Goal: Task Accomplishment & Management: Use online tool/utility

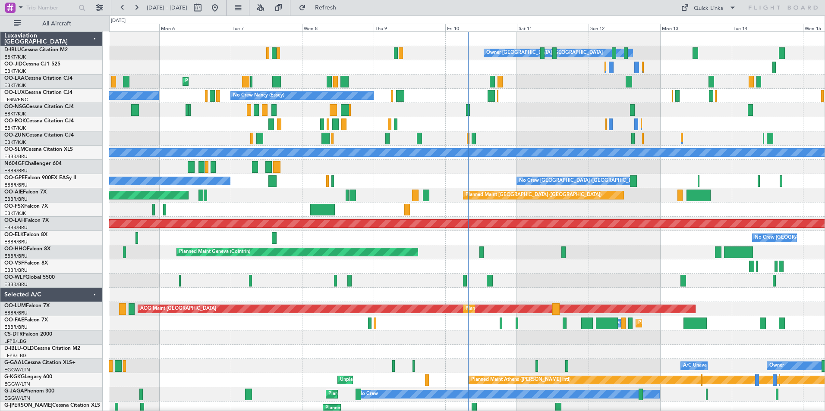
click at [457, 324] on div "Owner [GEOGRAPHIC_DATA]-[GEOGRAPHIC_DATA] No Crew Kortrijk-[GEOGRAPHIC_DATA] Pl…" at bounding box center [466, 316] width 715 height 569
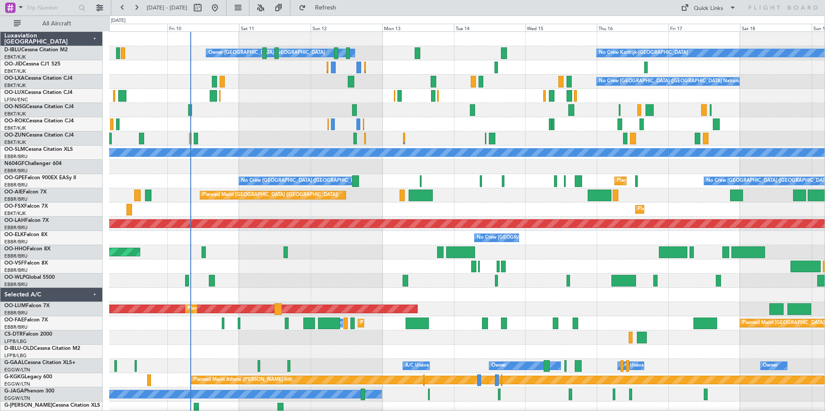
click at [479, 268] on div "No Crew Kortrijk-[GEOGRAPHIC_DATA] Owner [GEOGRAPHIC_DATA]-[GEOGRAPHIC_DATA] No…" at bounding box center [466, 323] width 715 height 583
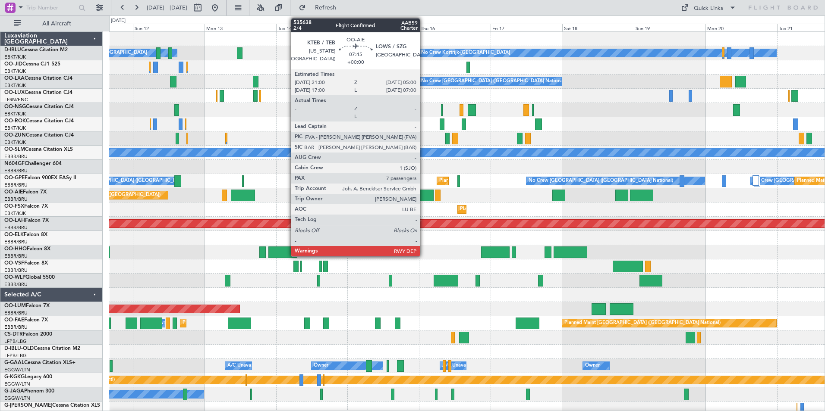
click at [423, 198] on div at bounding box center [422, 196] width 24 height 12
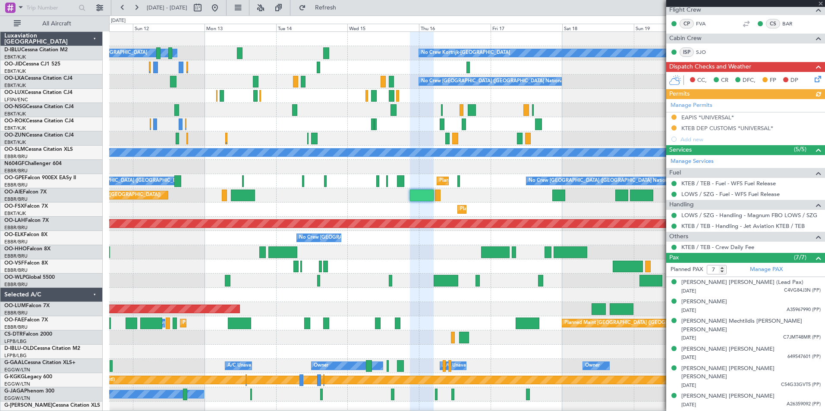
scroll to position [179, 0]
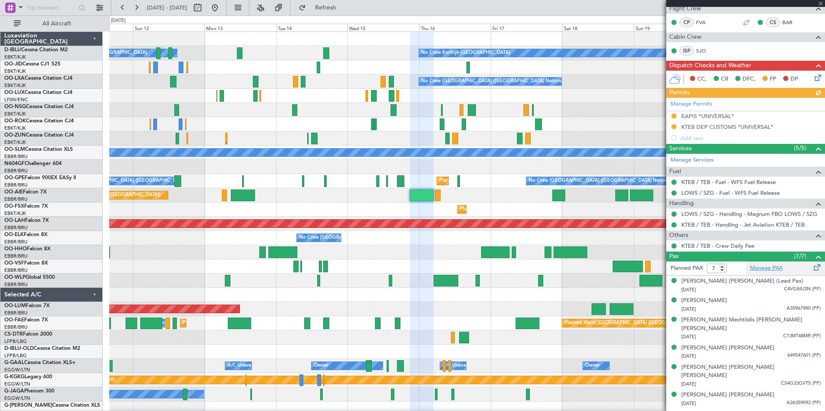
click at [774, 266] on link "Manage PAX" at bounding box center [765, 268] width 33 height 9
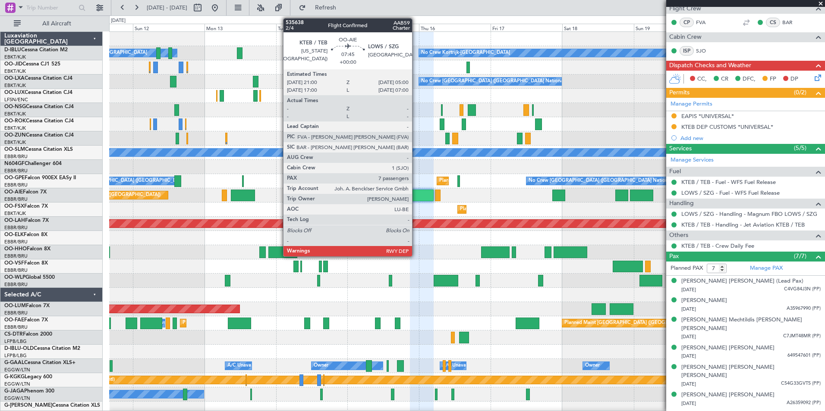
click at [416, 199] on div at bounding box center [422, 196] width 24 height 12
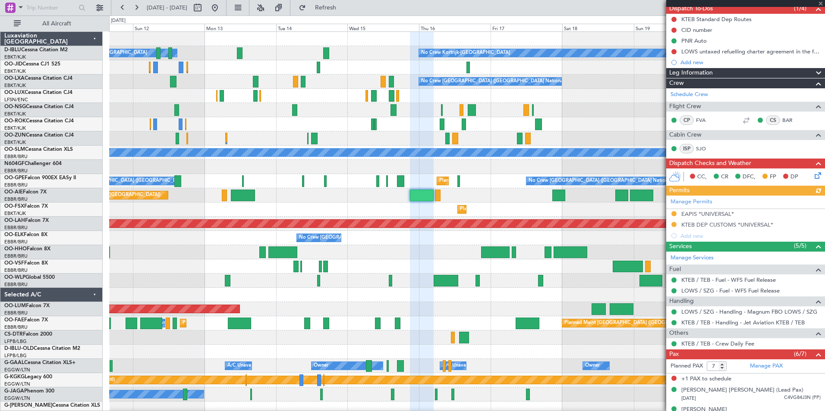
scroll to position [170, 0]
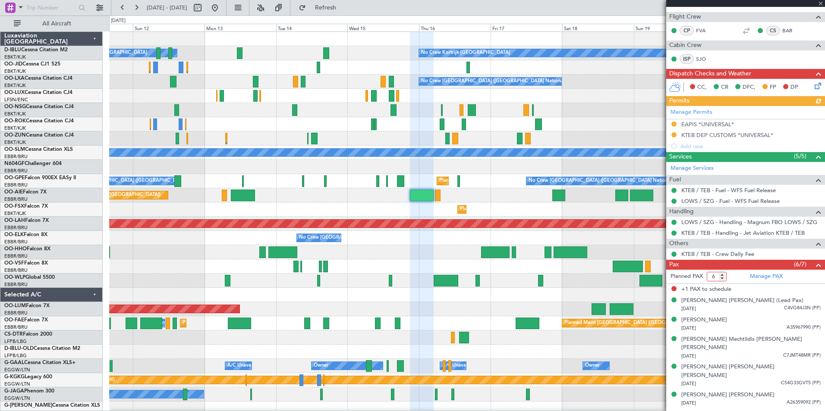
type input "6"
click at [721, 278] on input "6" at bounding box center [716, 276] width 20 height 9
click at [815, 262] on span at bounding box center [818, 265] width 10 height 10
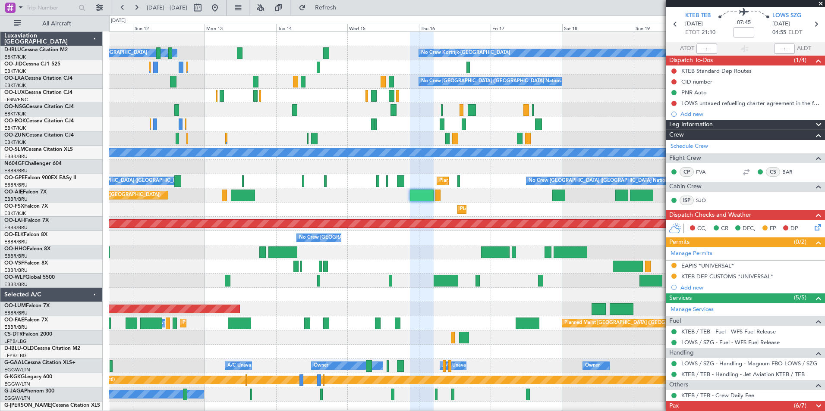
click at [813, 405] on span at bounding box center [818, 406] width 10 height 10
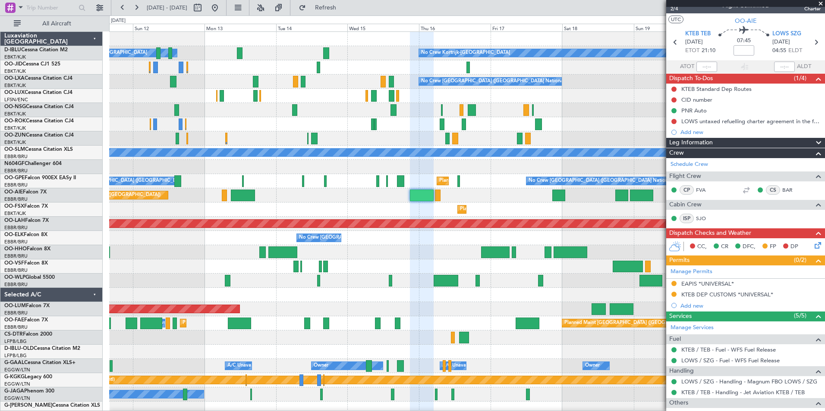
scroll to position [0, 0]
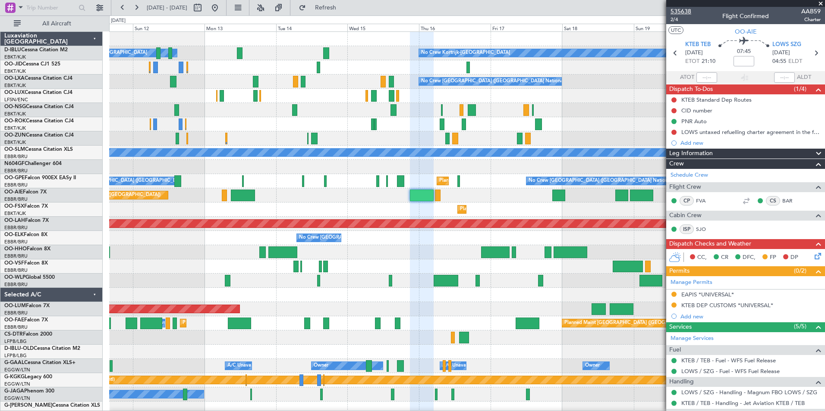
click at [678, 12] on span "535638" at bounding box center [680, 11] width 21 height 9
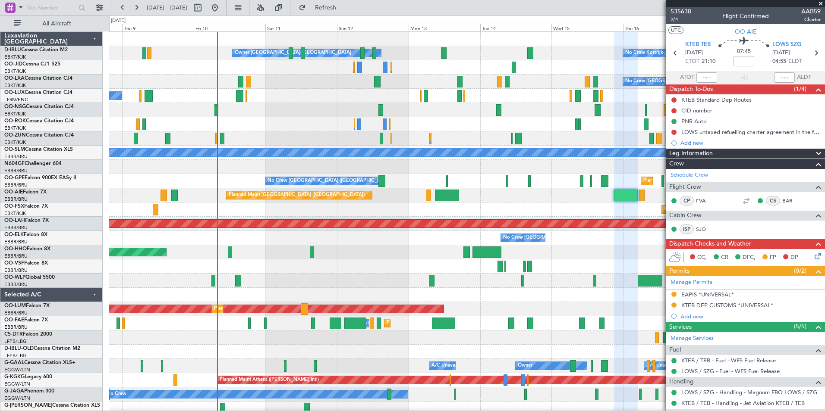
click at [467, 128] on div "No Crew Kortrijk-[GEOGRAPHIC_DATA] Owner [GEOGRAPHIC_DATA]-[GEOGRAPHIC_DATA] No…" at bounding box center [466, 323] width 715 height 583
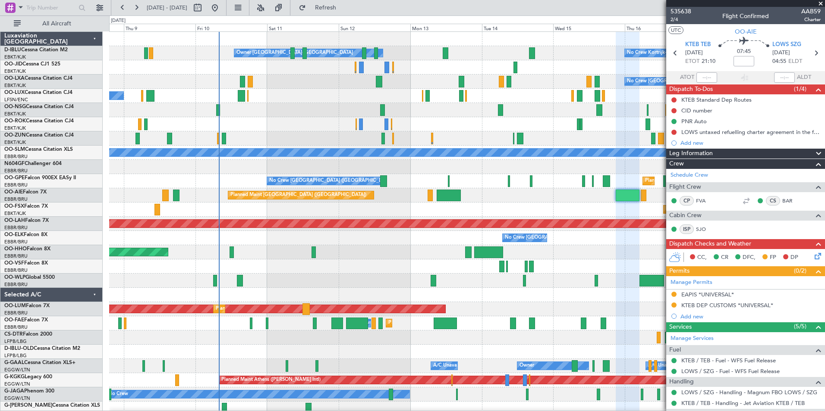
click at [484, 136] on div at bounding box center [466, 139] width 715 height 14
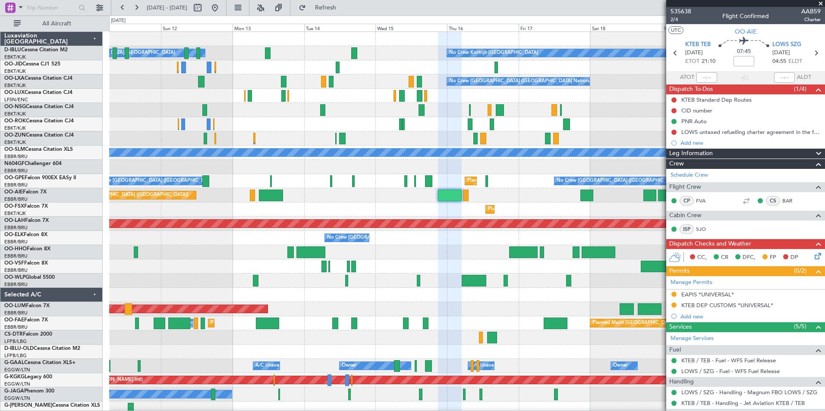
click at [433, 260] on div "No Crew Kortrijk-[GEOGRAPHIC_DATA] Owner [GEOGRAPHIC_DATA]-[GEOGRAPHIC_DATA] No…" at bounding box center [466, 323] width 715 height 583
click at [475, 219] on div "No Crew Kortrijk-[GEOGRAPHIC_DATA] Owner [GEOGRAPHIC_DATA]-[GEOGRAPHIC_DATA] No…" at bounding box center [466, 323] width 715 height 583
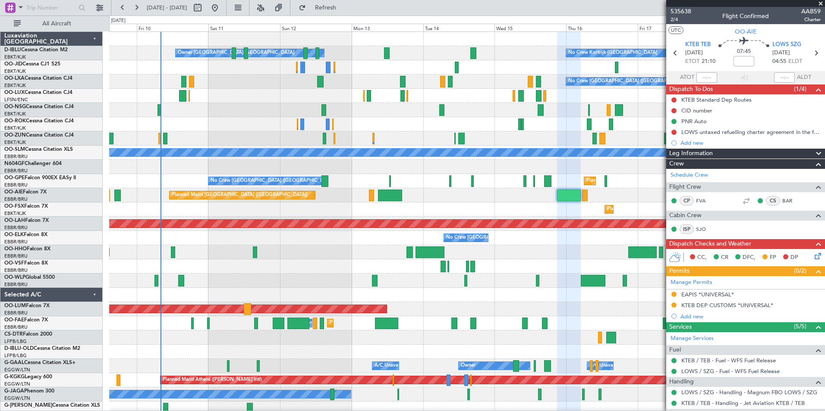
click at [485, 250] on div "Planned Maint Geneva (Cointrin)" at bounding box center [466, 252] width 715 height 14
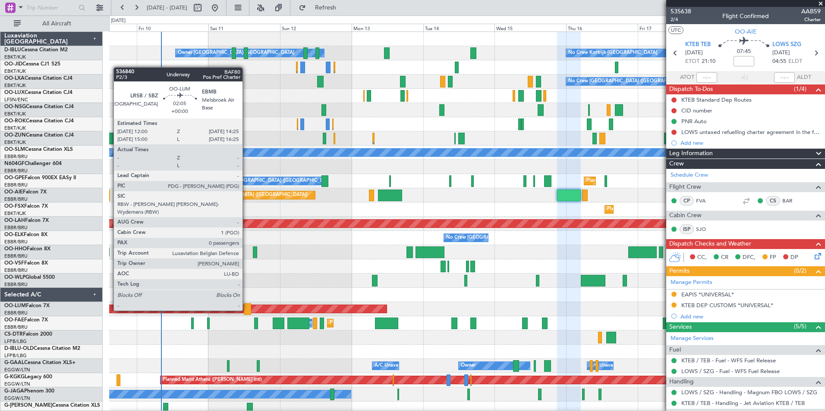
click at [246, 310] on div at bounding box center [247, 310] width 7 height 12
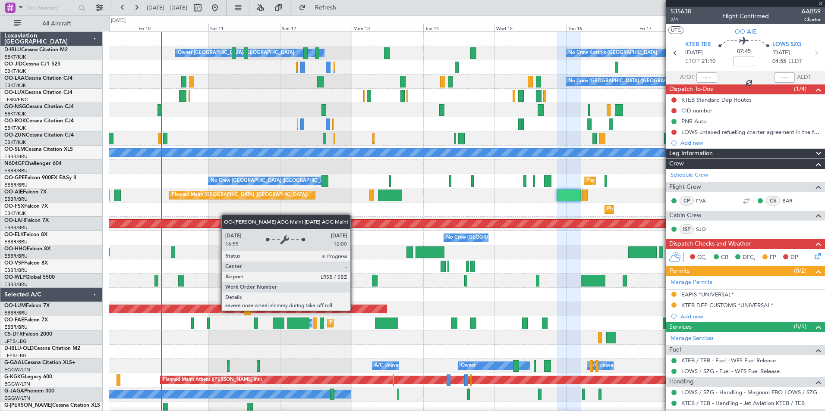
type input "0"
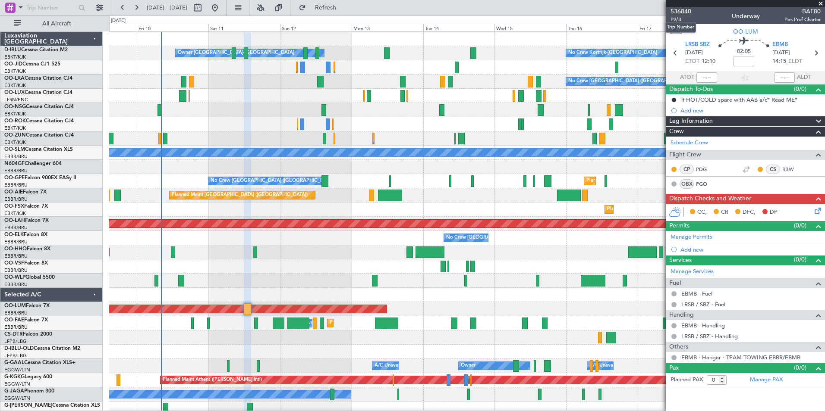
click at [681, 14] on span "536840" at bounding box center [680, 11] width 21 height 9
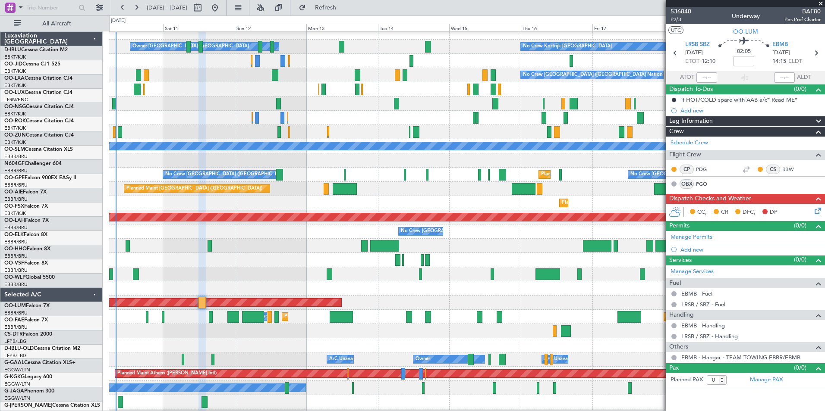
scroll to position [6, 0]
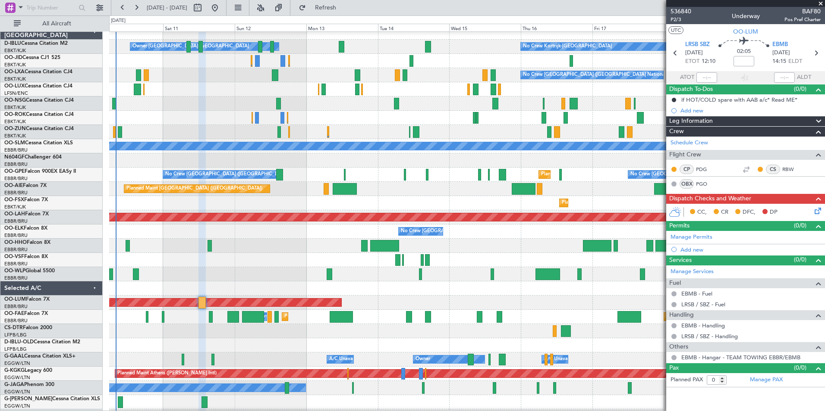
click at [331, 263] on div at bounding box center [466, 260] width 715 height 14
click at [266, 199] on div "No Crew Kortrijk-[GEOGRAPHIC_DATA] Owner [GEOGRAPHIC_DATA]-[GEOGRAPHIC_DATA] No…" at bounding box center [466, 316] width 715 height 583
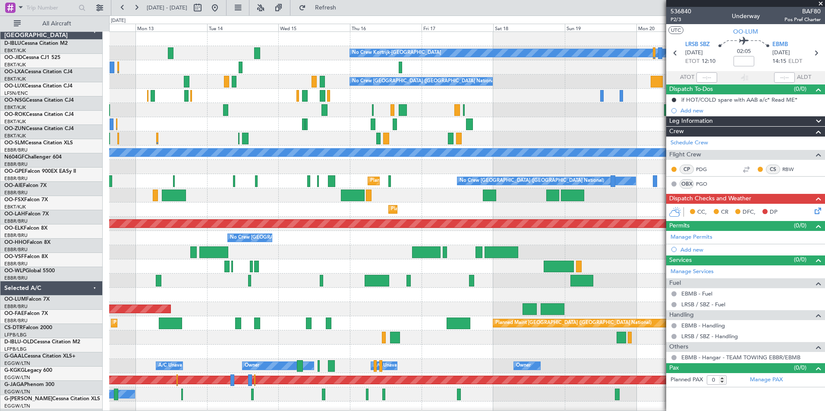
scroll to position [0, 0]
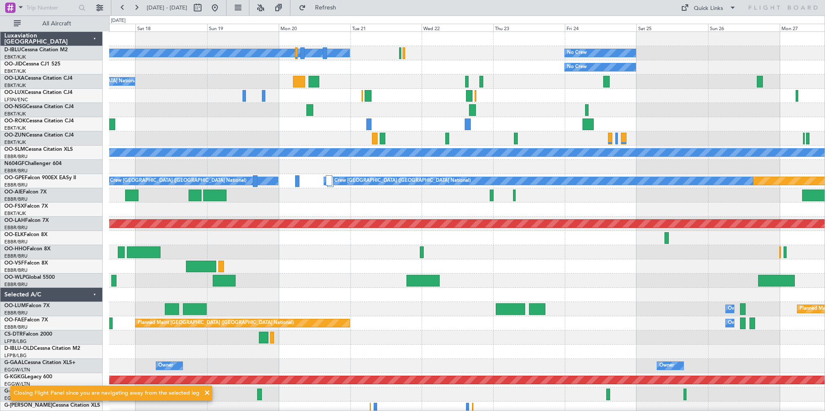
click at [101, 173] on div "No Crew Kortrijk-[GEOGRAPHIC_DATA] No Crew No Crew No Crew [GEOGRAPHIC_DATA] (B…" at bounding box center [412, 214] width 825 height 396
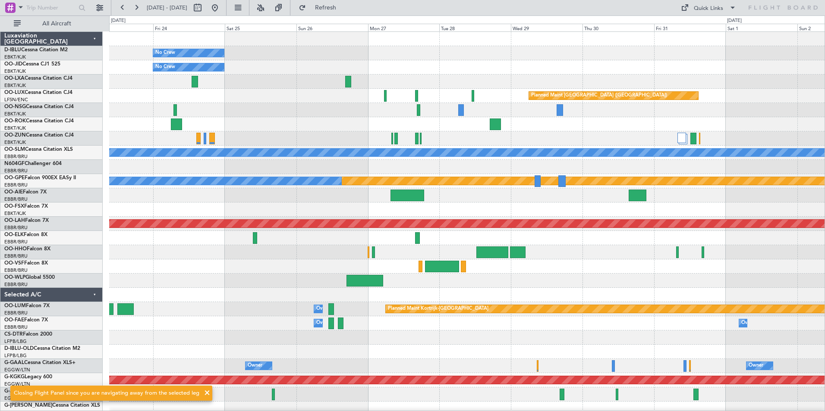
click at [101, 199] on div "No Crew No Crew Kortrijk-[GEOGRAPHIC_DATA] No Crew Planned Maint [GEOGRAPHIC_DA…" at bounding box center [412, 214] width 825 height 396
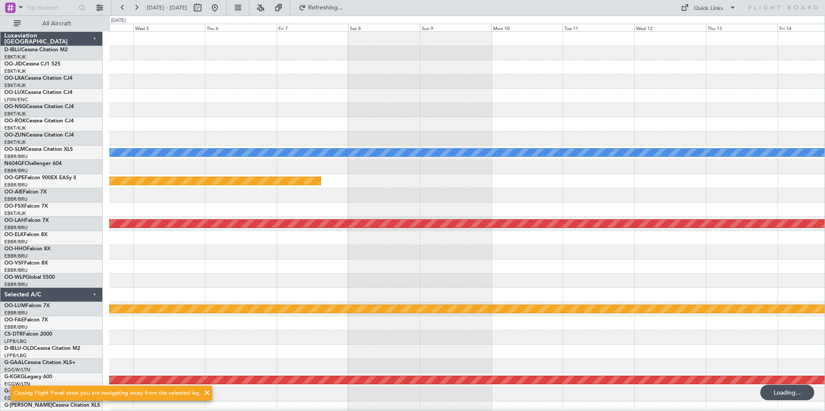
click at [188, 245] on div "A/C Unavailable [GEOGRAPHIC_DATA] Planned Maint Nurnberg Planned [GEOGRAPHIC_DA…" at bounding box center [466, 302] width 715 height 541
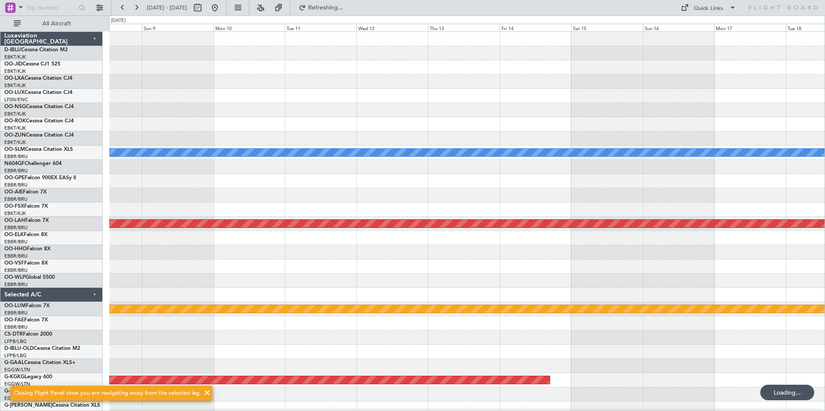
click at [211, 250] on div "A/C Unavailable [GEOGRAPHIC_DATA] Planned Maint Nurnberg Planned [GEOGRAPHIC_DA…" at bounding box center [466, 302] width 715 height 541
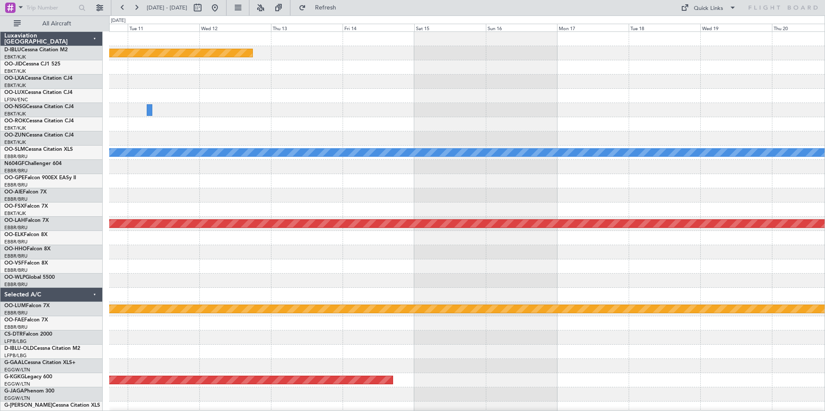
click at [479, 215] on div at bounding box center [466, 210] width 715 height 14
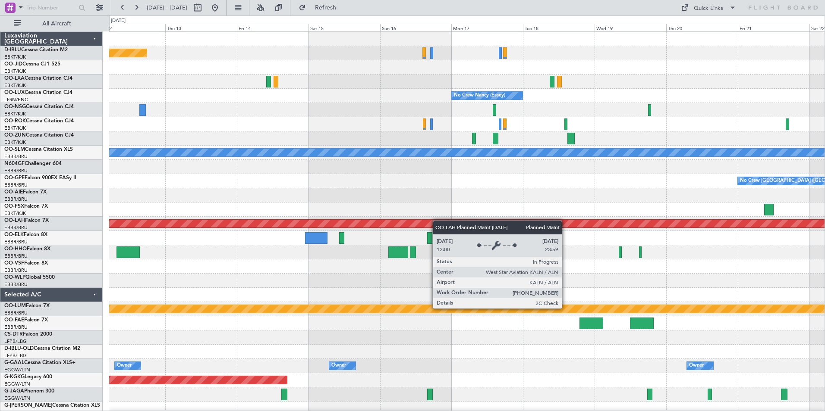
click at [381, 223] on div "Planned Maint [GEOGRAPHIC_DATA] ([GEOGRAPHIC_DATA]) No Crew [PERSON_NAME] ([PER…" at bounding box center [466, 302] width 715 height 541
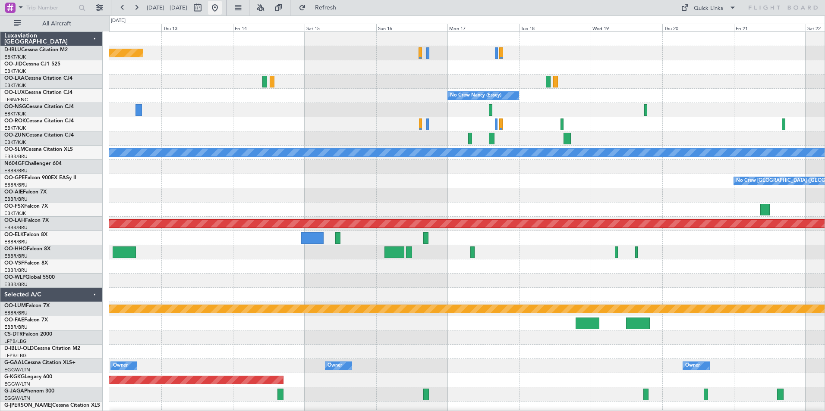
click at [222, 10] on button at bounding box center [215, 8] width 14 height 14
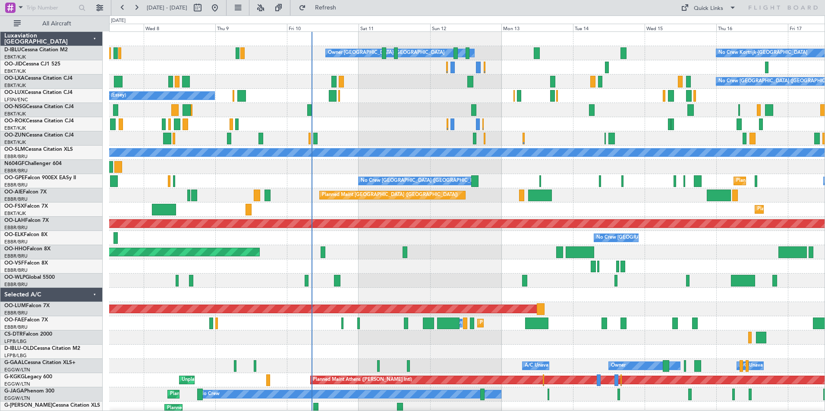
click at [484, 273] on div at bounding box center [466, 267] width 715 height 14
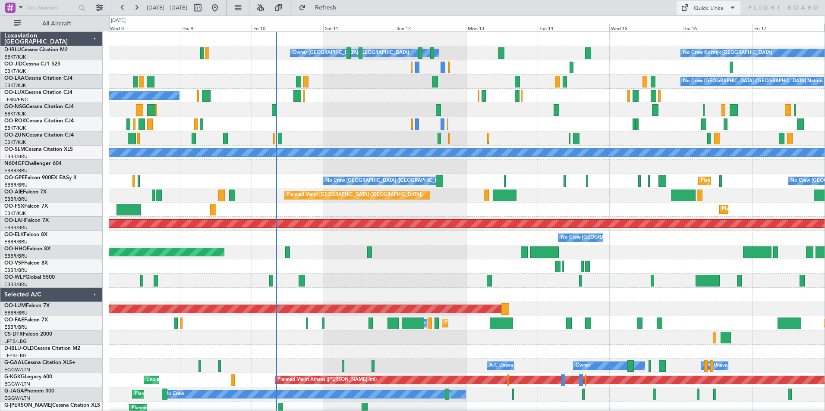
click at [699, 3] on button "Quick Links" at bounding box center [708, 8] width 64 height 14
click at [707, 22] on button "Trip Builder" at bounding box center [708, 28] width 65 height 21
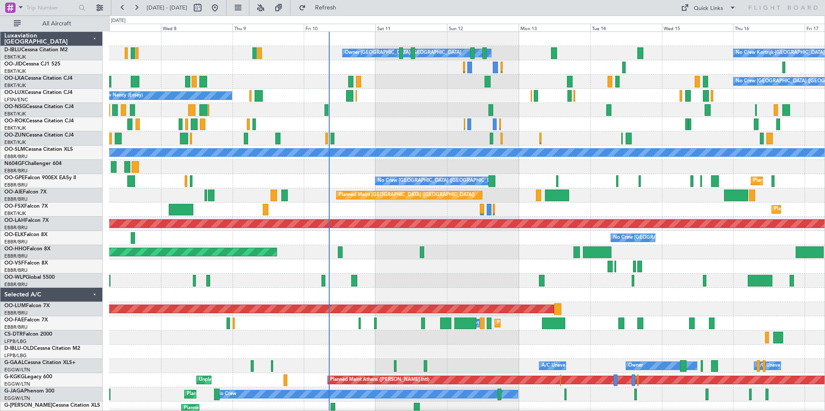
click at [432, 260] on div "Owner [GEOGRAPHIC_DATA]-[GEOGRAPHIC_DATA] No Crew Kortrijk-[GEOGRAPHIC_DATA] No…" at bounding box center [466, 316] width 715 height 569
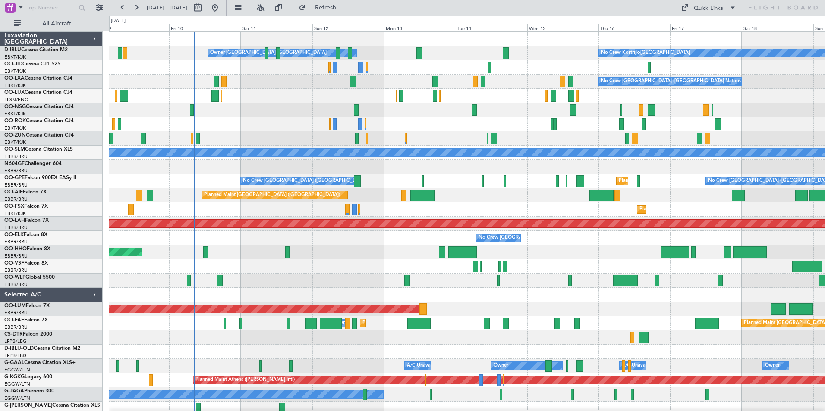
click at [398, 262] on div "No Crew Kortrijk-[GEOGRAPHIC_DATA] Owner [GEOGRAPHIC_DATA]-[GEOGRAPHIC_DATA] No…" at bounding box center [466, 323] width 715 height 583
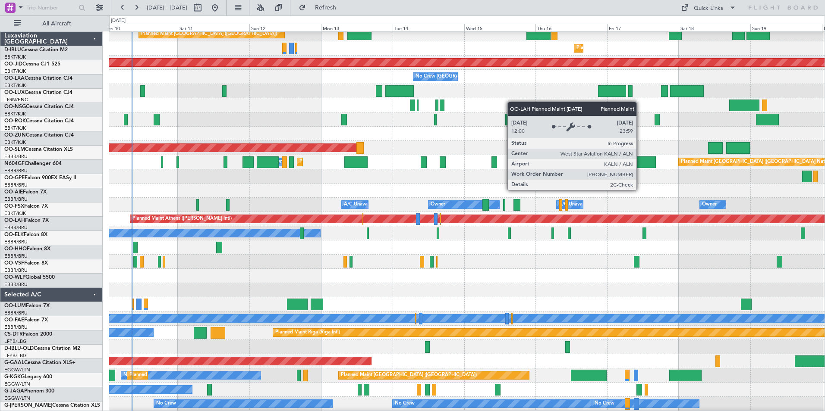
click at [499, 60] on div "No Crew [GEOGRAPHIC_DATA] ([GEOGRAPHIC_DATA] National) No Crew [GEOGRAPHIC_DATA…" at bounding box center [466, 162] width 715 height 583
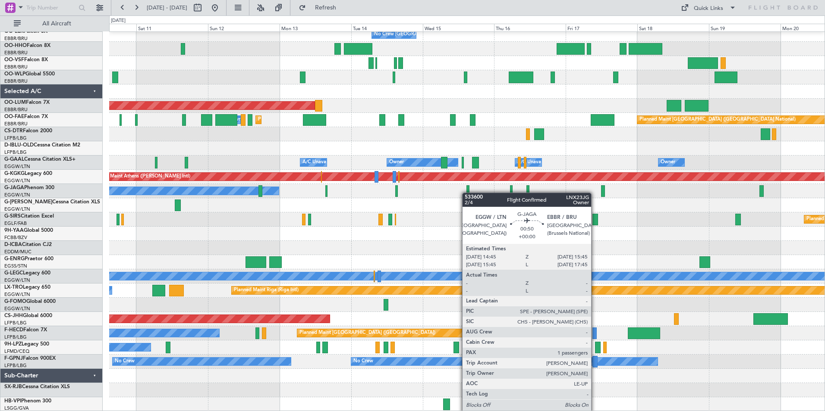
click at [465, 187] on div "Planned Maint [PERSON_NAME]-[GEOGRAPHIC_DATA][PERSON_NAME] ([GEOGRAPHIC_DATA][P…" at bounding box center [466, 119] width 715 height 583
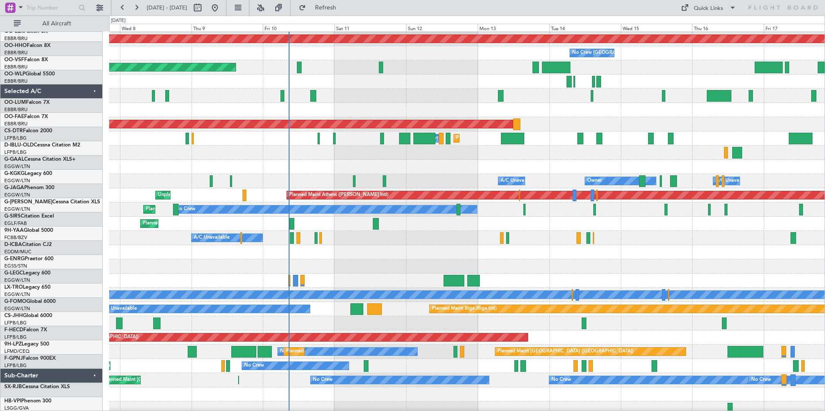
click at [549, 264] on div at bounding box center [466, 267] width 715 height 14
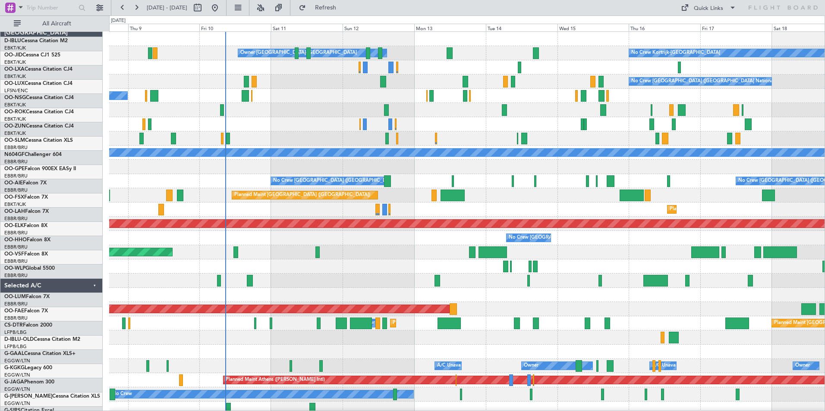
scroll to position [0, 0]
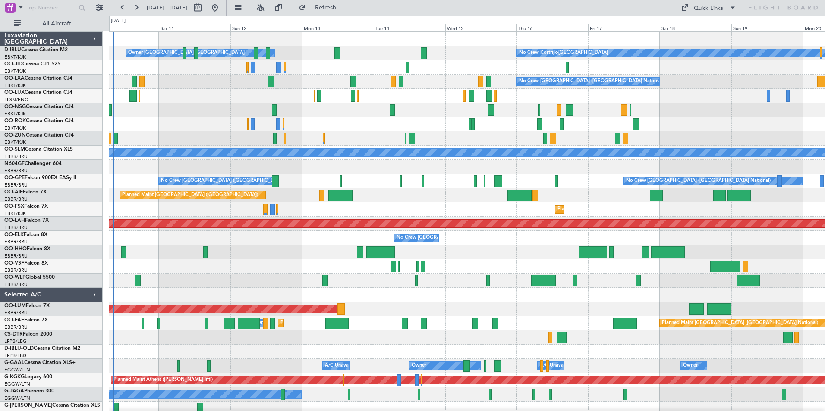
click at [507, 261] on div "No Crew Kortrijk-[GEOGRAPHIC_DATA] Owner [GEOGRAPHIC_DATA]-[GEOGRAPHIC_DATA] No…" at bounding box center [466, 323] width 715 height 583
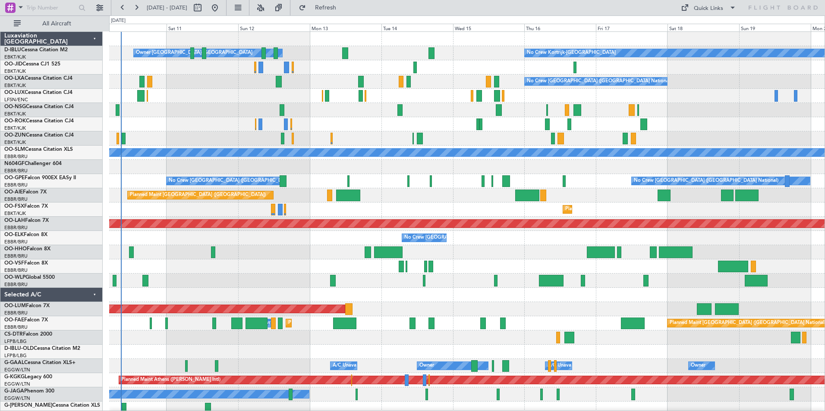
click at [471, 260] on div "No Crew Kortrijk-[GEOGRAPHIC_DATA] Owner [GEOGRAPHIC_DATA]-[GEOGRAPHIC_DATA] No…" at bounding box center [466, 323] width 715 height 583
